Goal: Find specific page/section: Find specific page/section

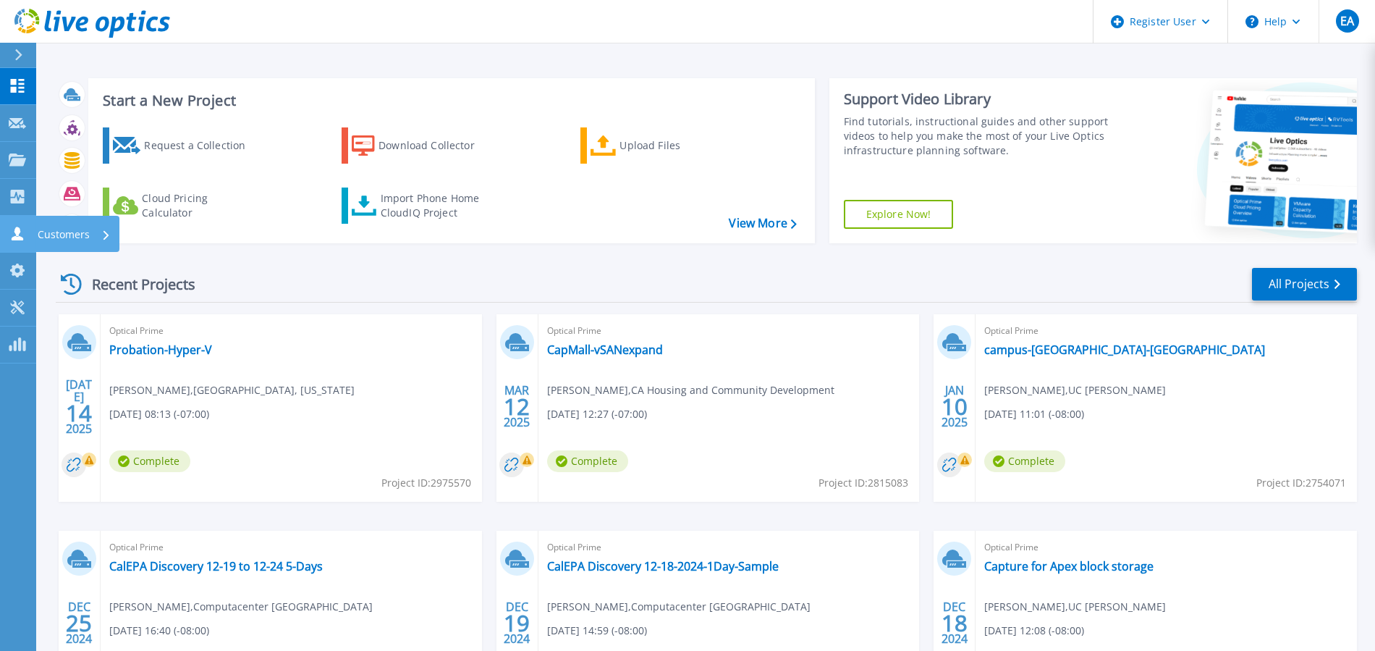
click at [9, 233] on icon at bounding box center [17, 234] width 17 height 14
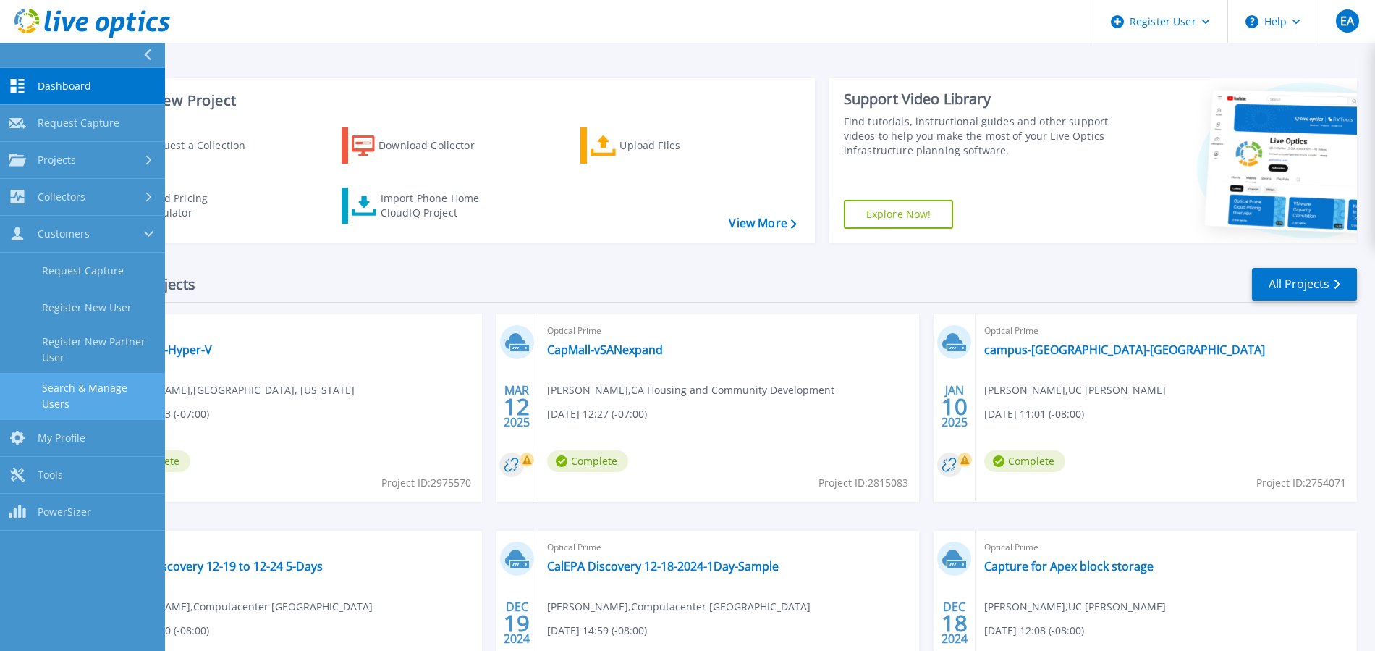
click at [100, 382] on link "Search & Manage Users" at bounding box center [82, 396] width 165 height 46
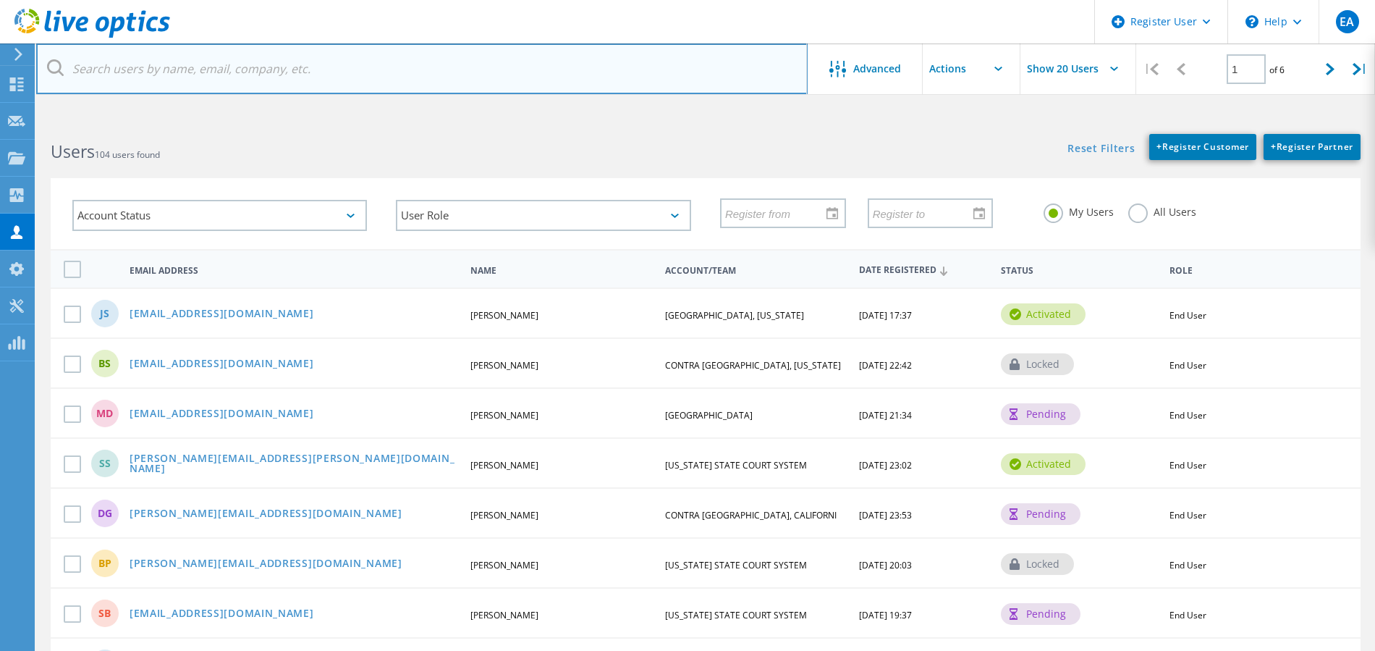
click at [235, 69] on input "text" at bounding box center [422, 68] width 772 height 51
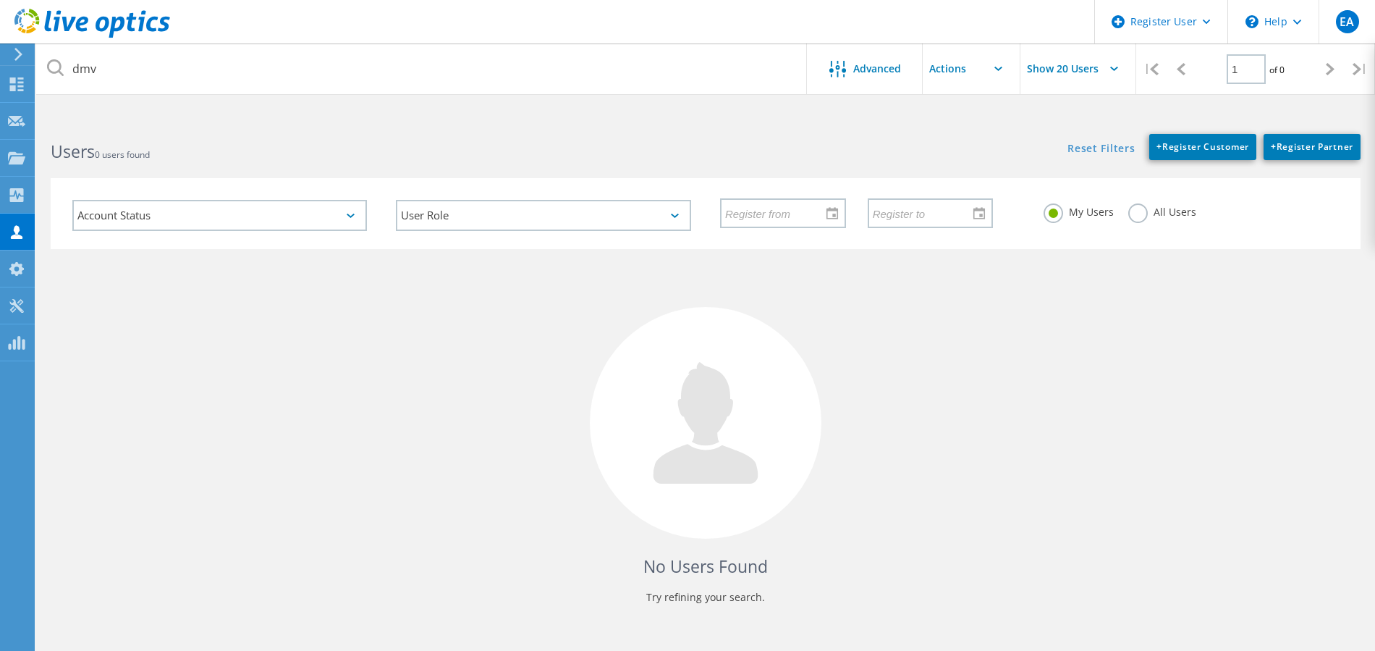
click at [1133, 215] on label "All Users" at bounding box center [1162, 210] width 68 height 14
click at [0, 0] on input "All Users" at bounding box center [0, 0] width 0 height 0
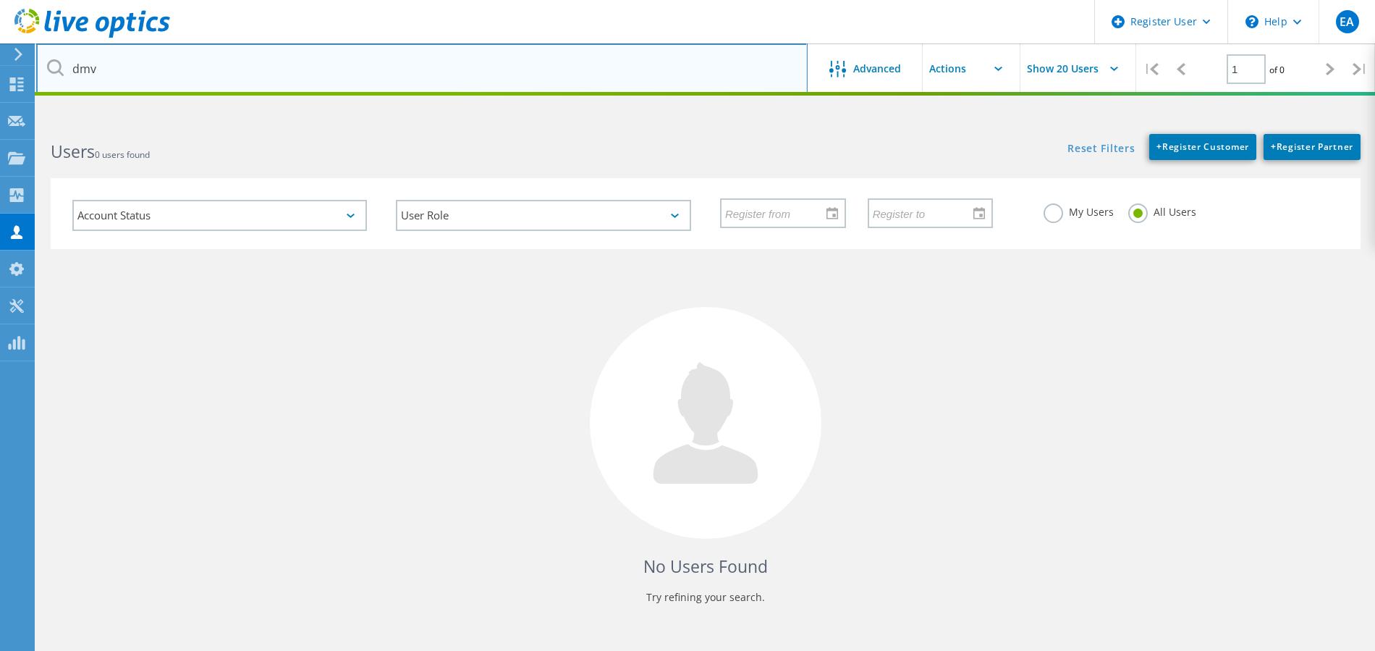
click at [305, 67] on input "dmv" at bounding box center [422, 68] width 772 height 51
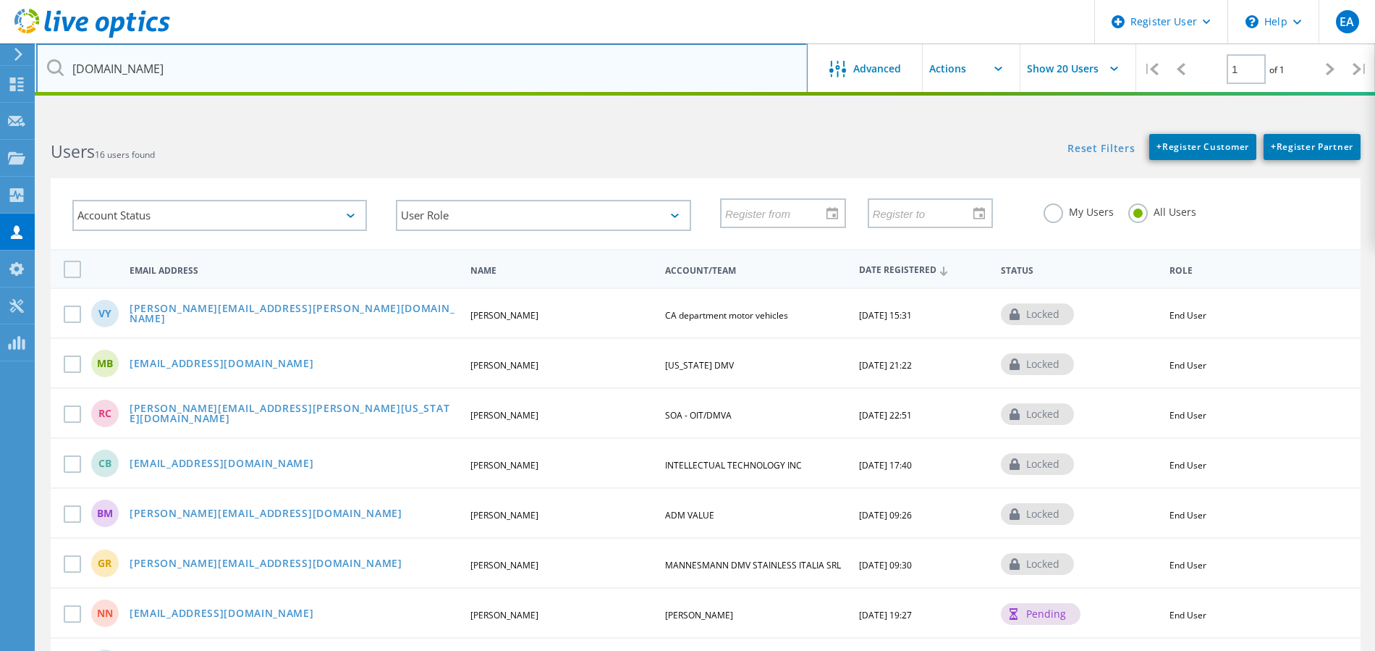
type input "[DOMAIN_NAME]"
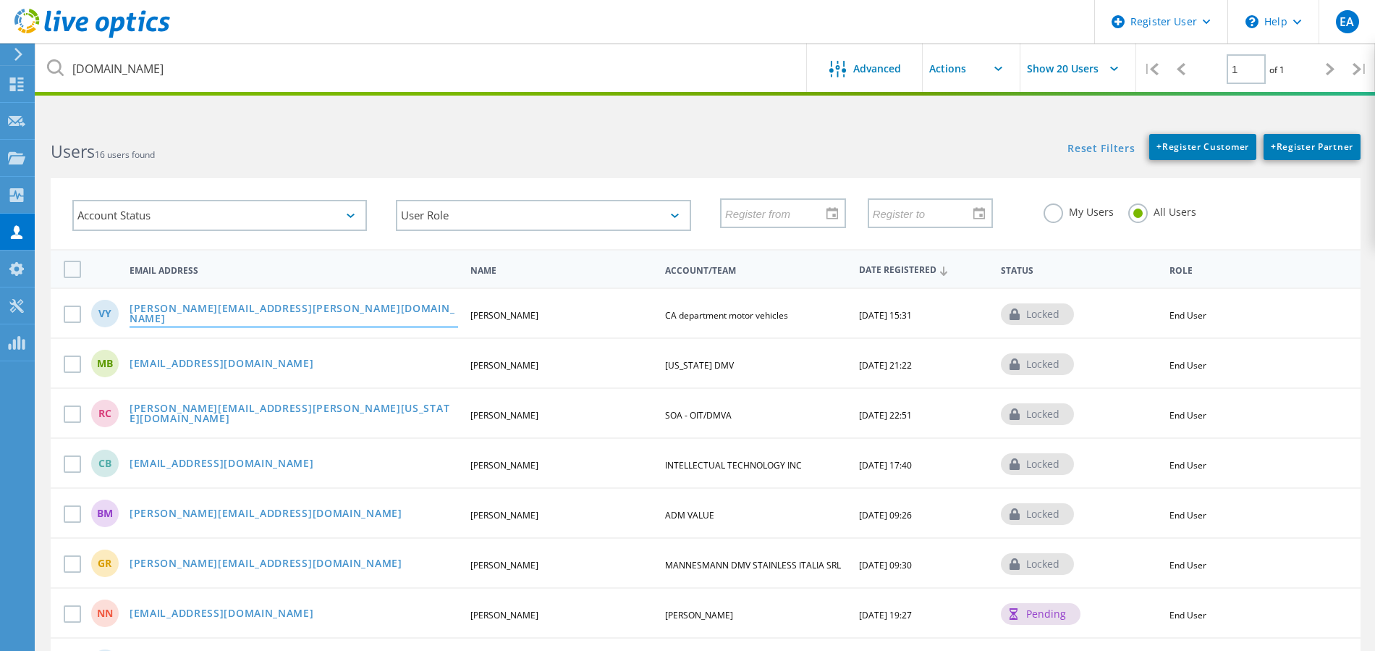
click at [201, 317] on link "[PERSON_NAME][EMAIL_ADDRESS][PERSON_NAME][DOMAIN_NAME]" at bounding box center [294, 314] width 329 height 22
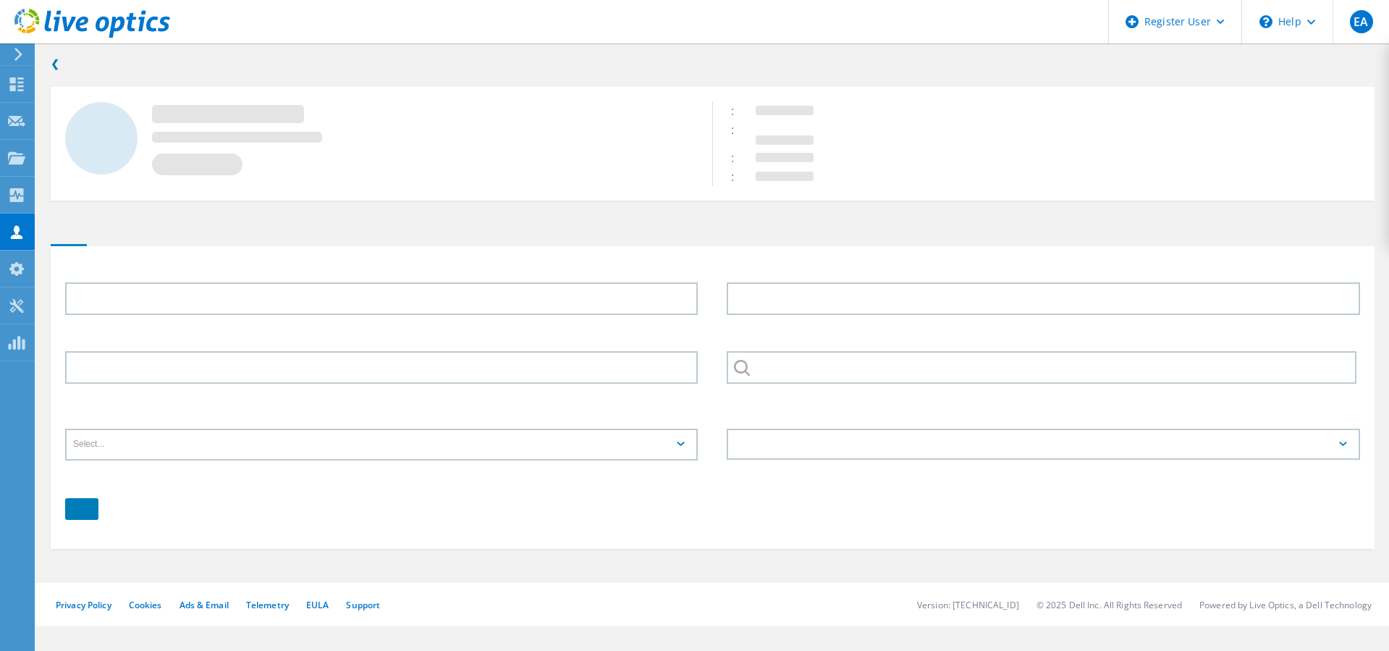
type input "[PERSON_NAME]"
type input "CA department motor vehicles"
type input "English"
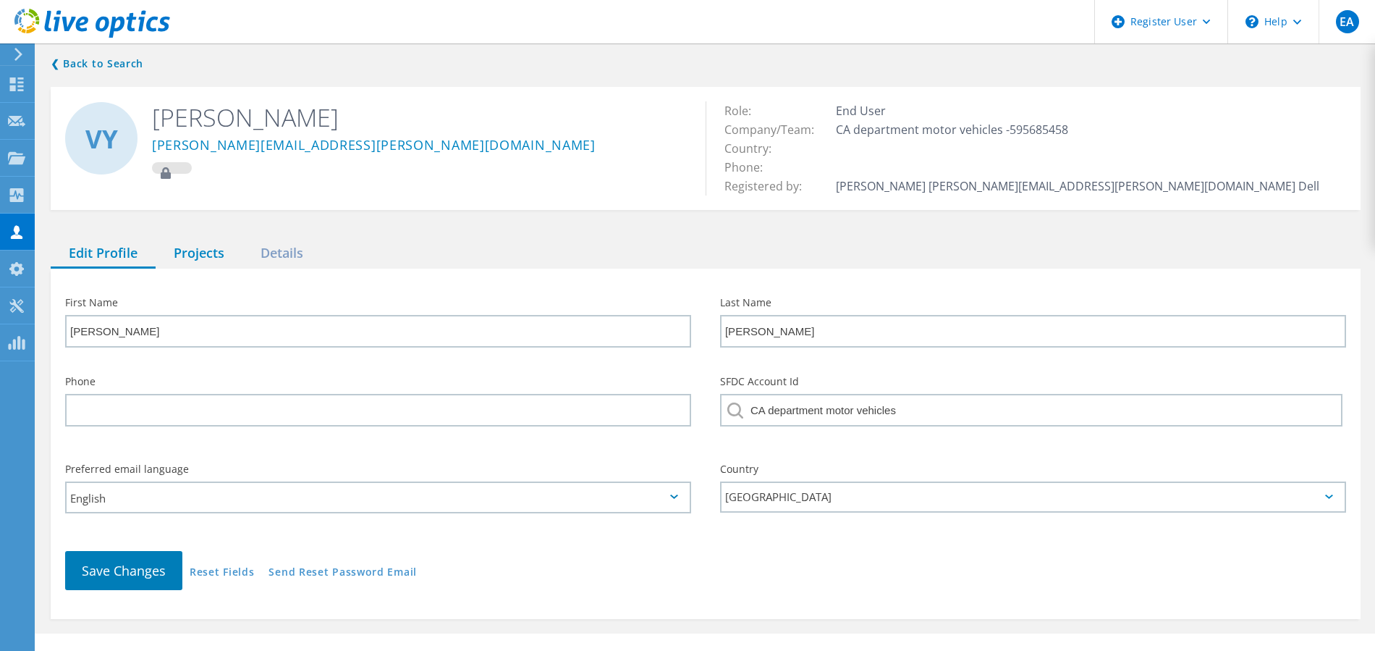
click at [203, 253] on div "Projects" at bounding box center [199, 254] width 87 height 30
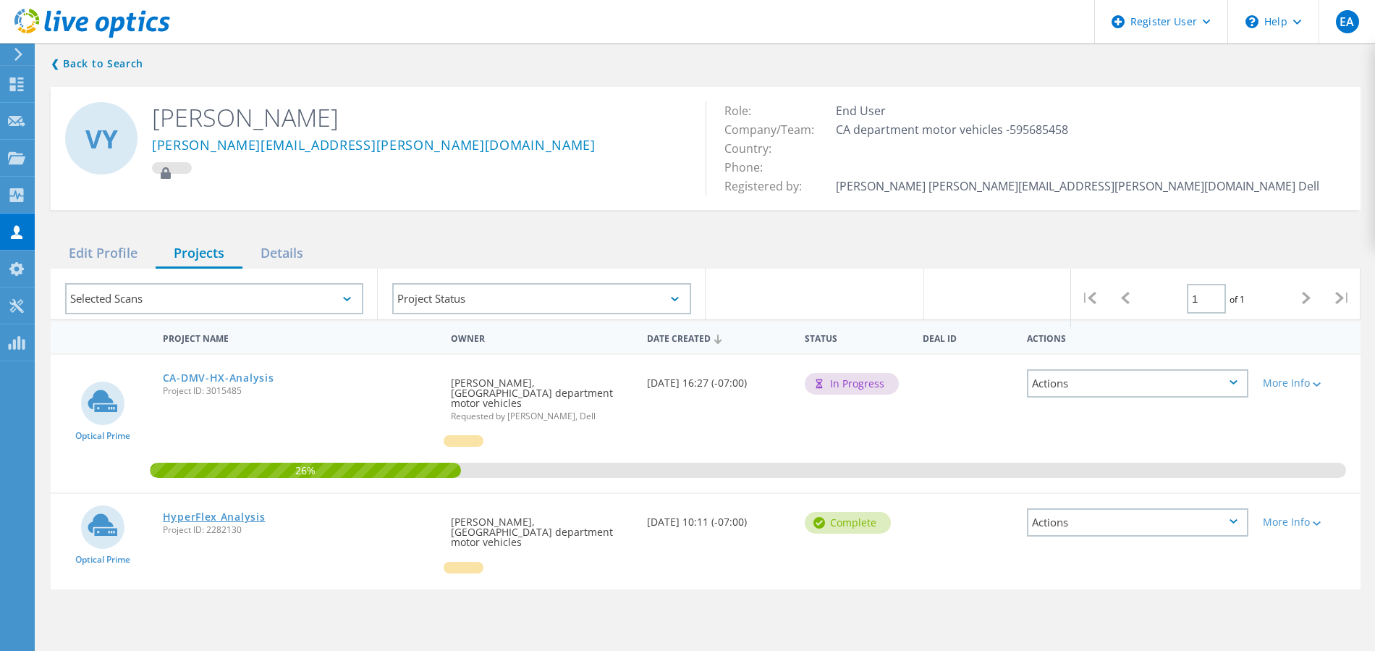
click at [223, 512] on link "HyperFlex Analysis" at bounding box center [214, 517] width 103 height 10
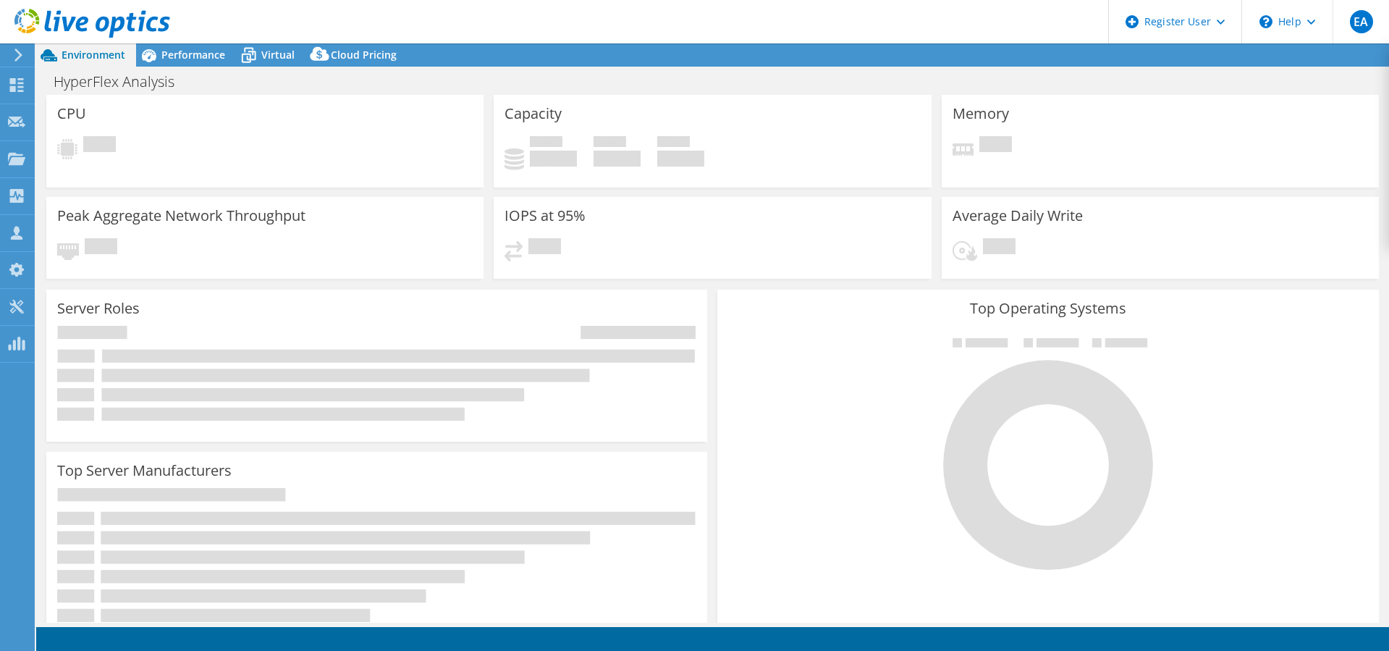
select select "USD"
select select "USWest"
select select "USD"
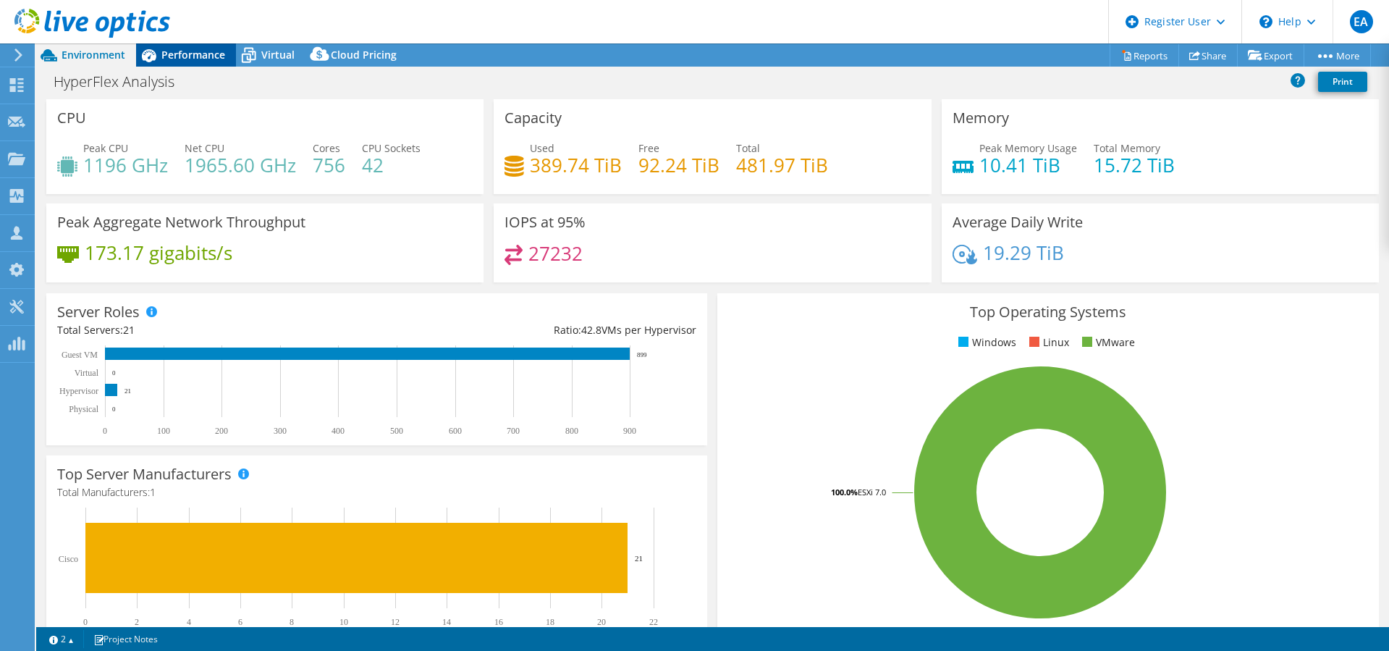
click at [192, 50] on span "Performance" at bounding box center [193, 55] width 64 height 14
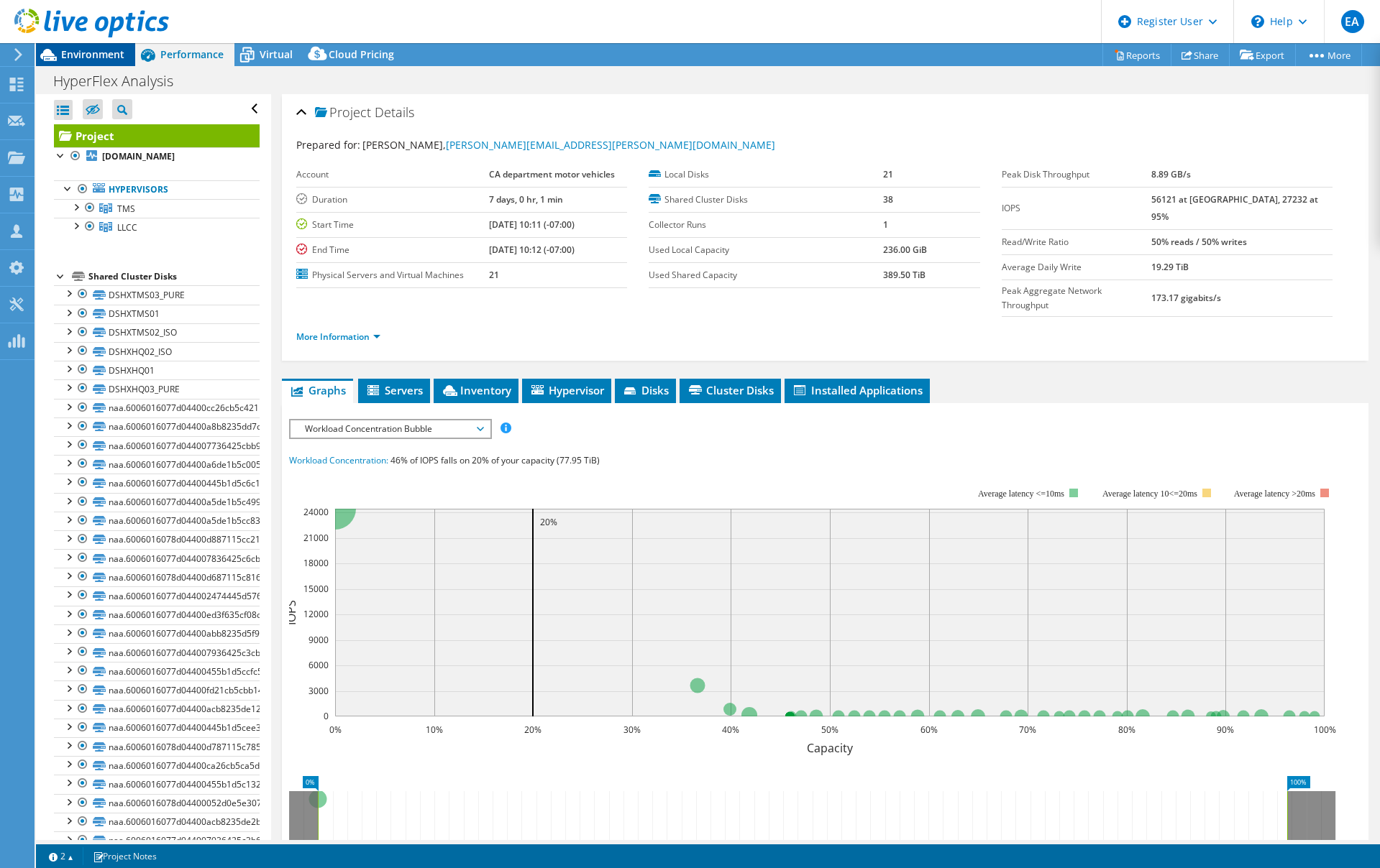
click at [79, 51] on span "Environment" at bounding box center [93, 55] width 64 height 14
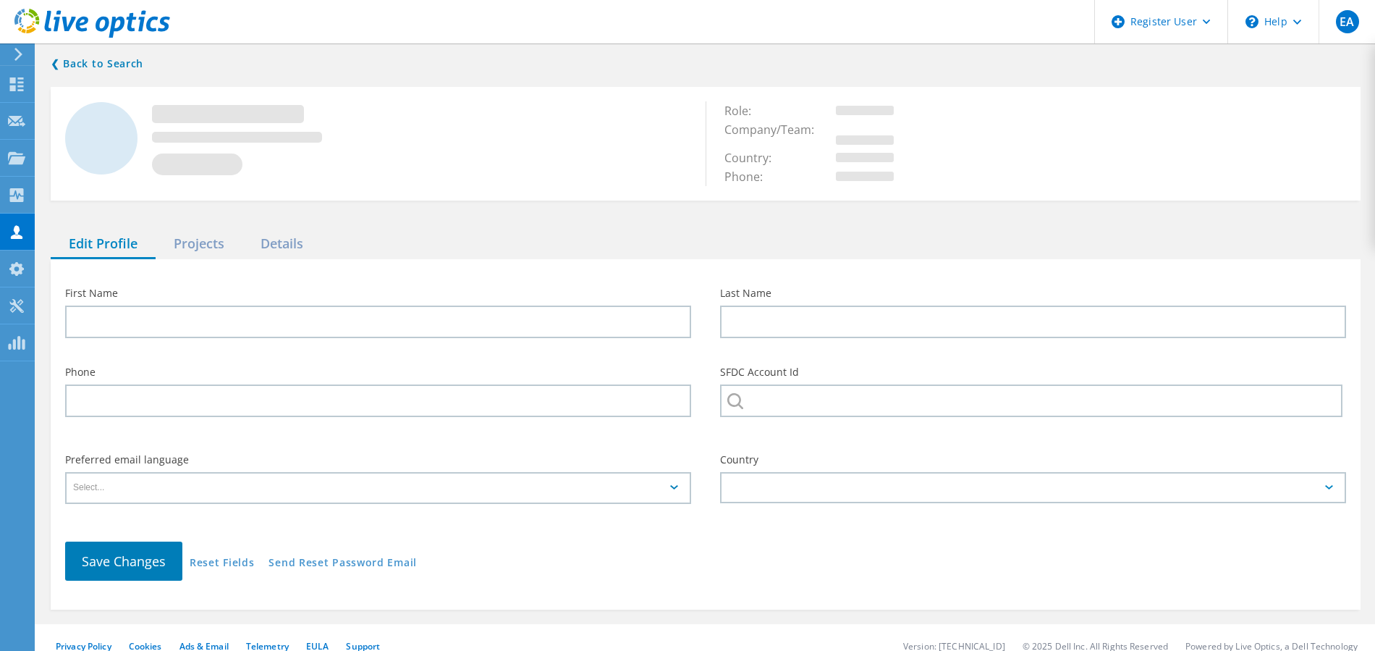
type input "Vladimir"
type input "Yurkiv"
type input "CA department motor vehicles"
type input "English"
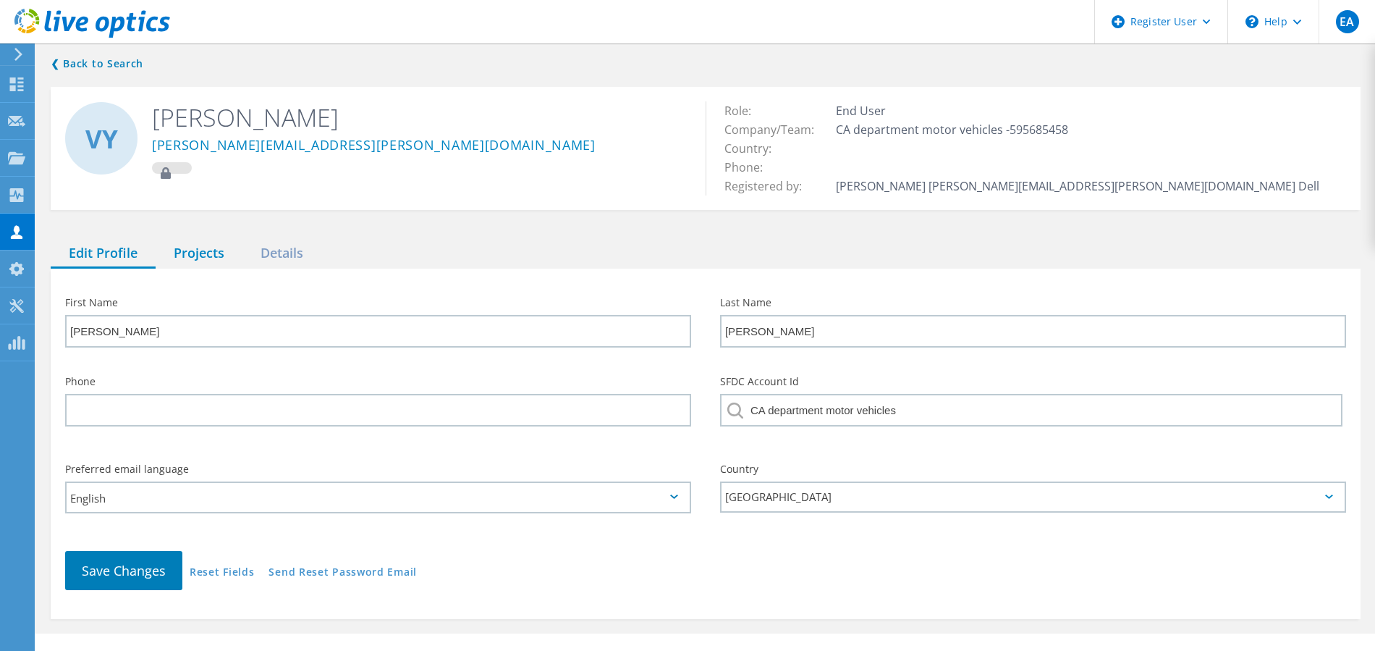
click at [183, 250] on div "Projects" at bounding box center [199, 254] width 87 height 30
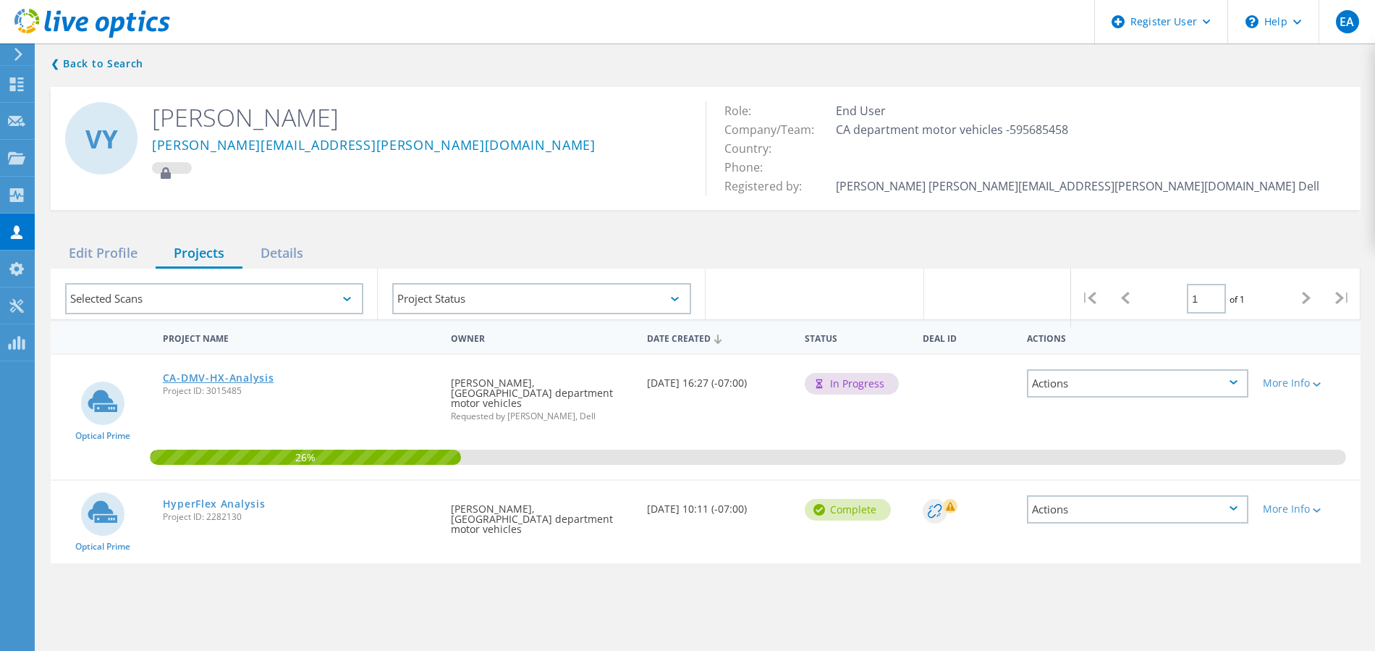
click at [238, 376] on link "CA-DMV-HX-Analysis" at bounding box center [218, 378] width 111 height 10
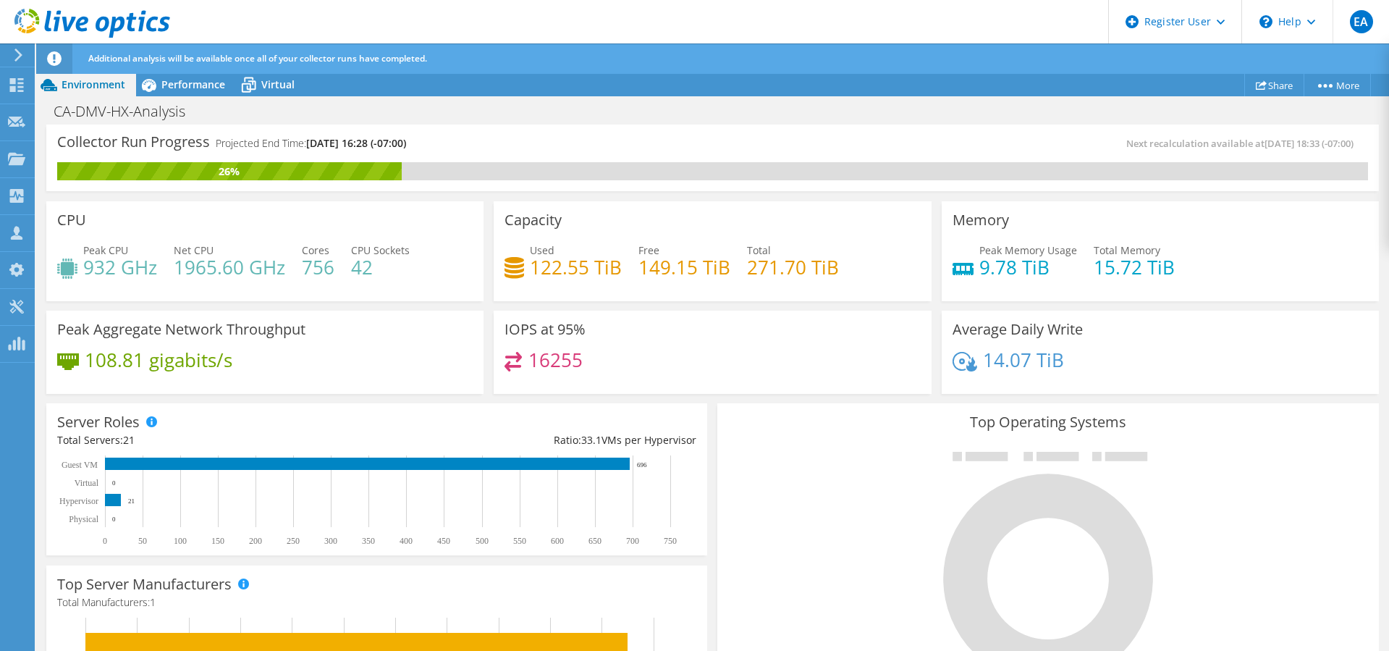
click at [392, 22] on header "EA Dell User Earl Apellanes Earl.Apellanes@Dell.com Dell My Profile Log Out \n …" at bounding box center [694, 21] width 1389 height 43
